Goal: Information Seeking & Learning: Learn about a topic

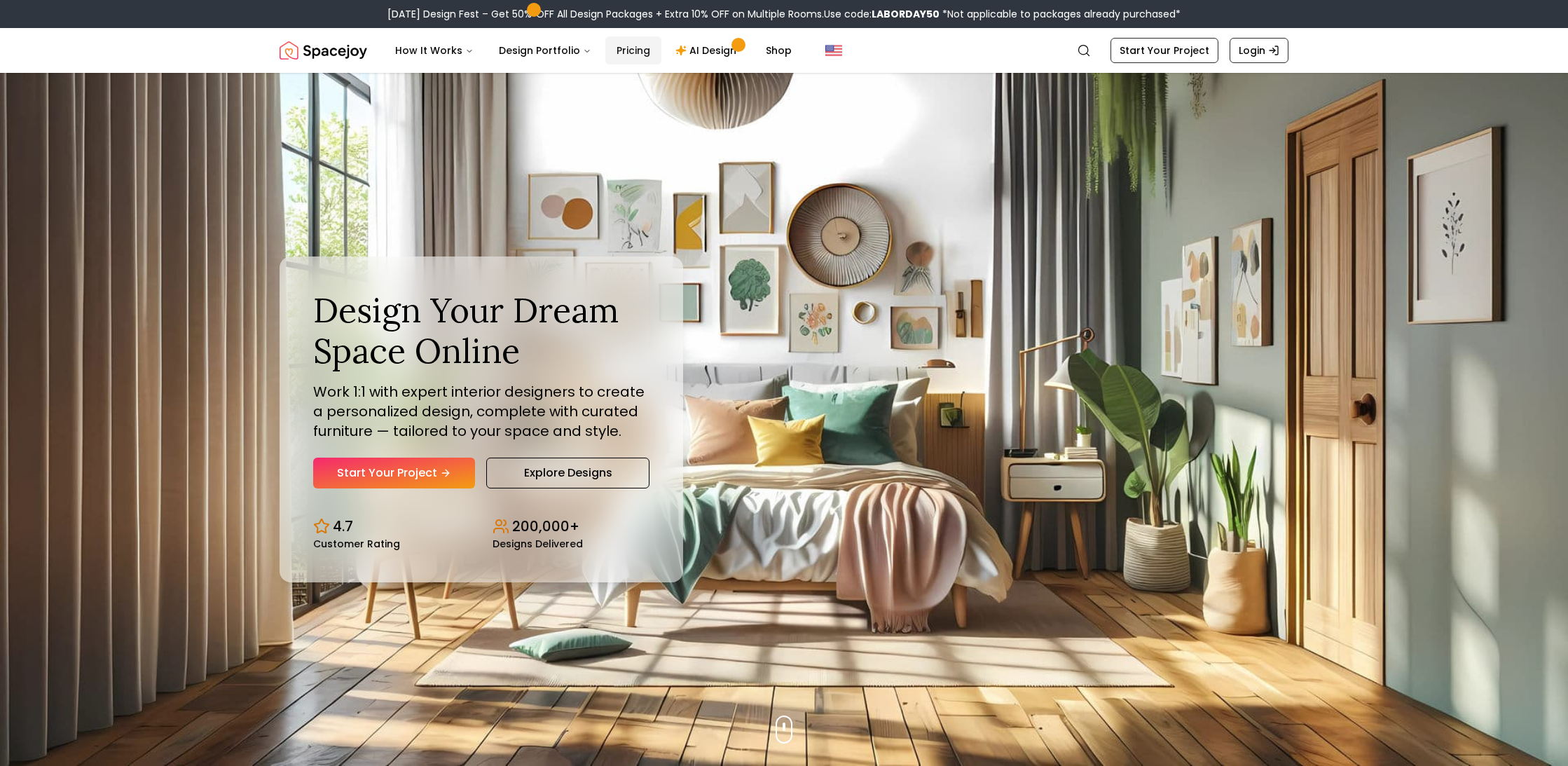
click at [618, 56] on link "Pricing" at bounding box center [633, 51] width 56 height 28
click at [638, 52] on link "Pricing" at bounding box center [633, 51] width 56 height 28
